Goal: Find specific page/section

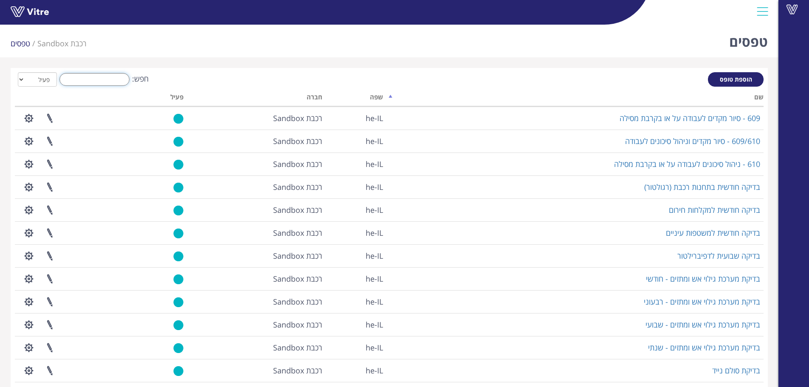
click at [110, 80] on input "חפש:" at bounding box center [94, 79] width 70 height 13
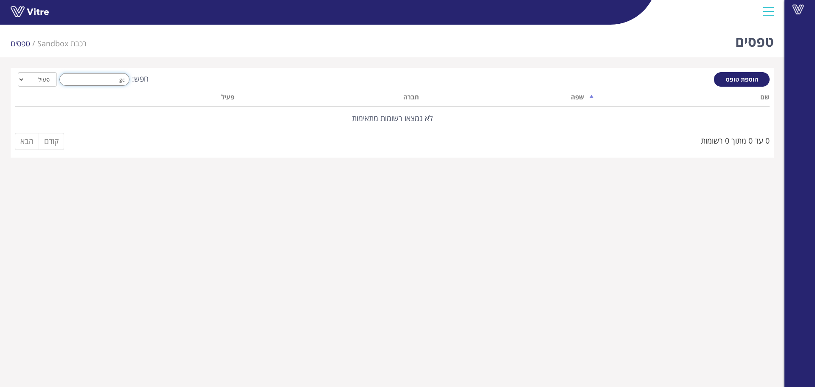
type input "gcu"
click at [110, 80] on input "gcu" at bounding box center [94, 79] width 70 height 13
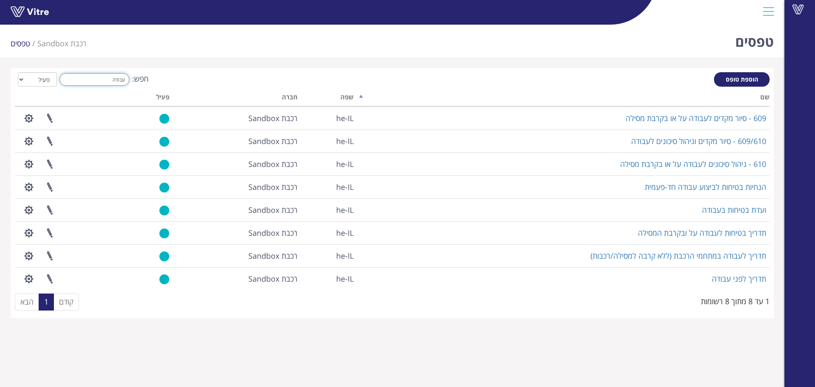
click at [119, 76] on input "עבודה" at bounding box center [94, 79] width 70 height 13
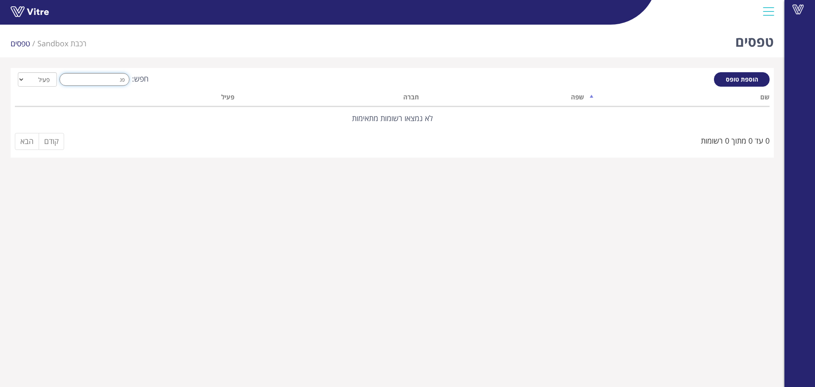
type input "פ"
type input "ת"
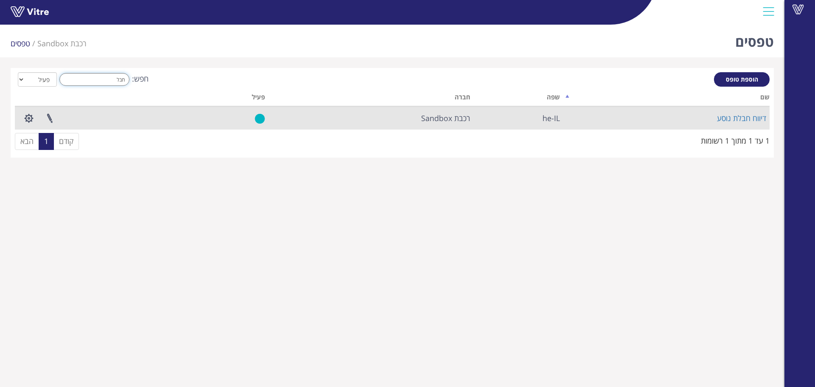
type input "חבל"
click at [466, 122] on span "רכבת Sandbox" at bounding box center [445, 118] width 49 height 10
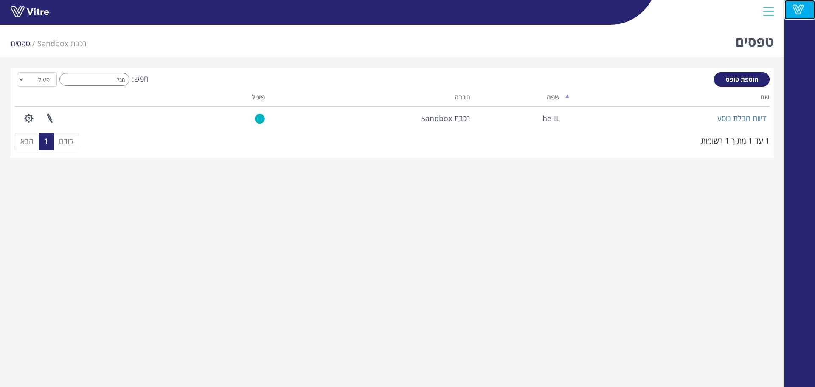
click at [806, 8] on span at bounding box center [797, 9] width 21 height 10
